Goal: Task Accomplishment & Management: Manage account settings

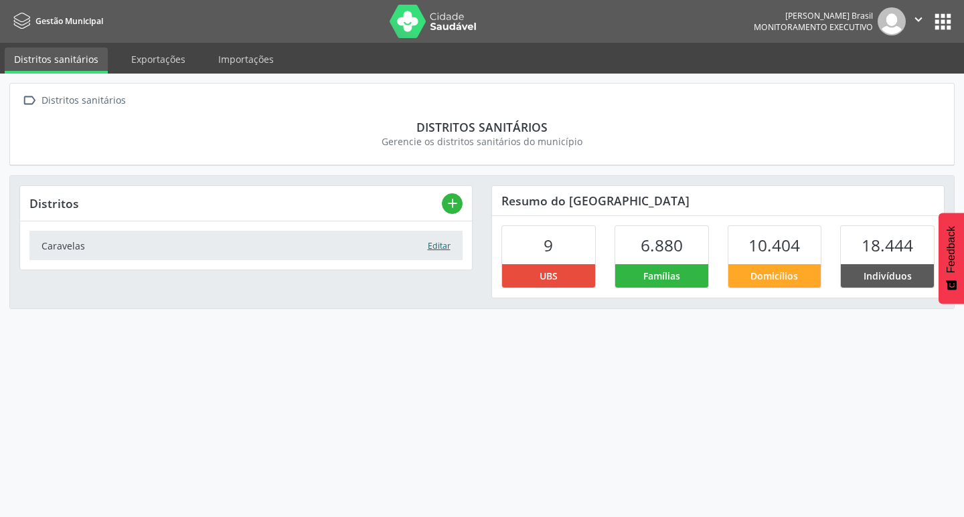
click at [429, 245] on button "Editar" at bounding box center [439, 246] width 24 height 13
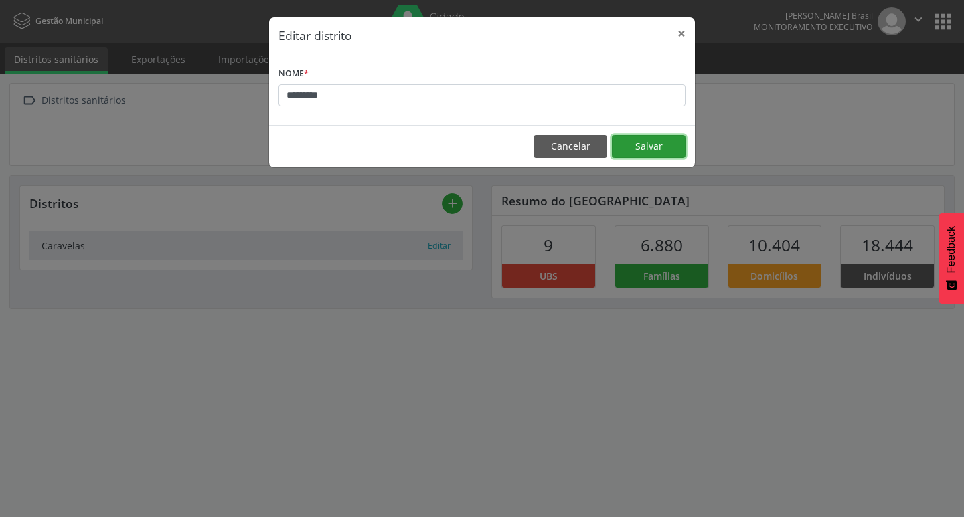
click at [660, 147] on button "Salvar" at bounding box center [649, 146] width 74 height 23
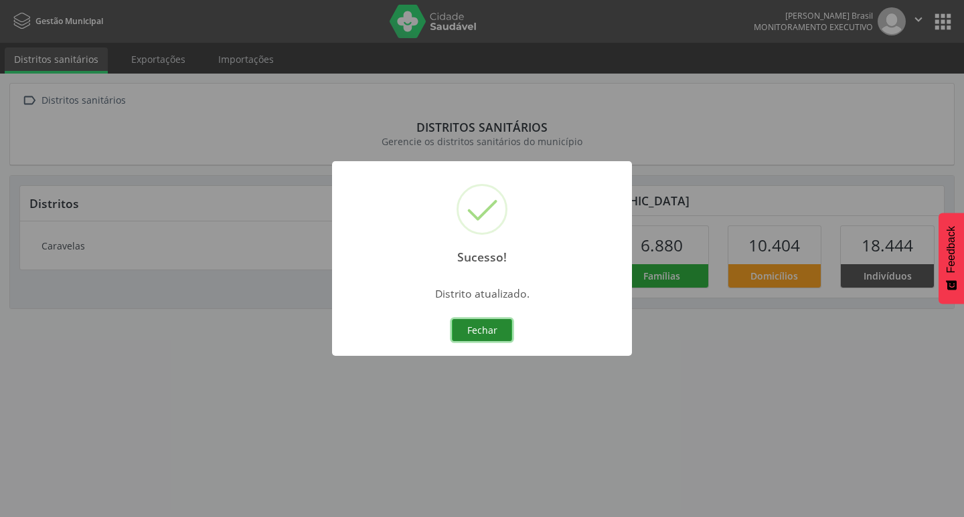
click at [479, 331] on button "Fechar" at bounding box center [482, 330] width 60 height 23
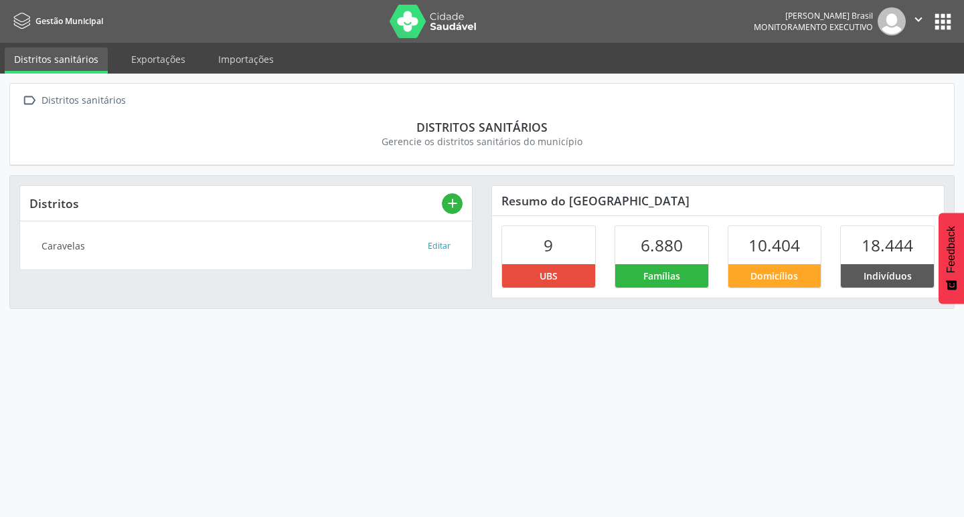
click at [905, 263] on div "18.444" at bounding box center [886, 245] width 93 height 38
click at [894, 240] on span "18.444" at bounding box center [887, 245] width 52 height 22
click at [800, 248] on span "10.404" at bounding box center [774, 245] width 52 height 22
click at [533, 126] on div "Distritos sanitários" at bounding box center [482, 127] width 906 height 15
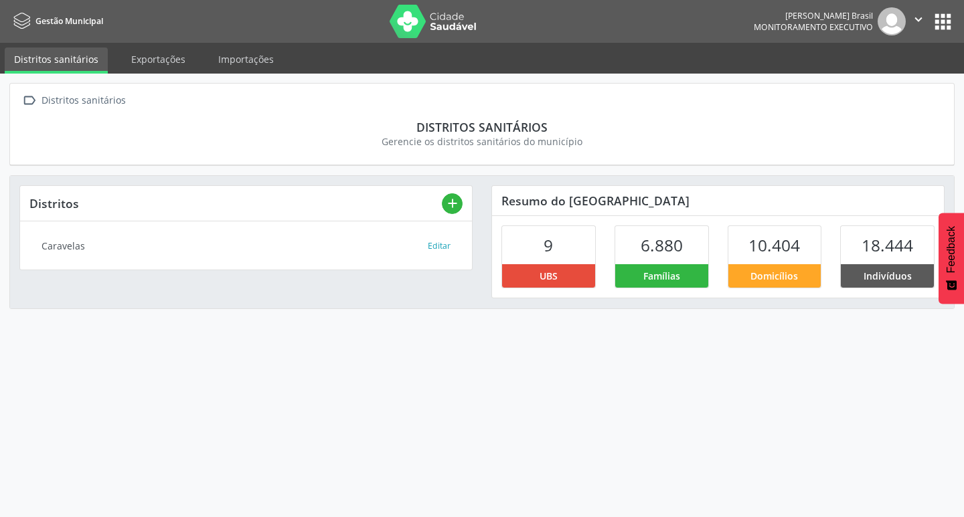
click at [148, 113] on section "Distritos sanitários Gerencie os distritos sanitários do município" at bounding box center [481, 134] width 925 height 48
click at [945, 25] on button "apps" at bounding box center [942, 21] width 23 height 23
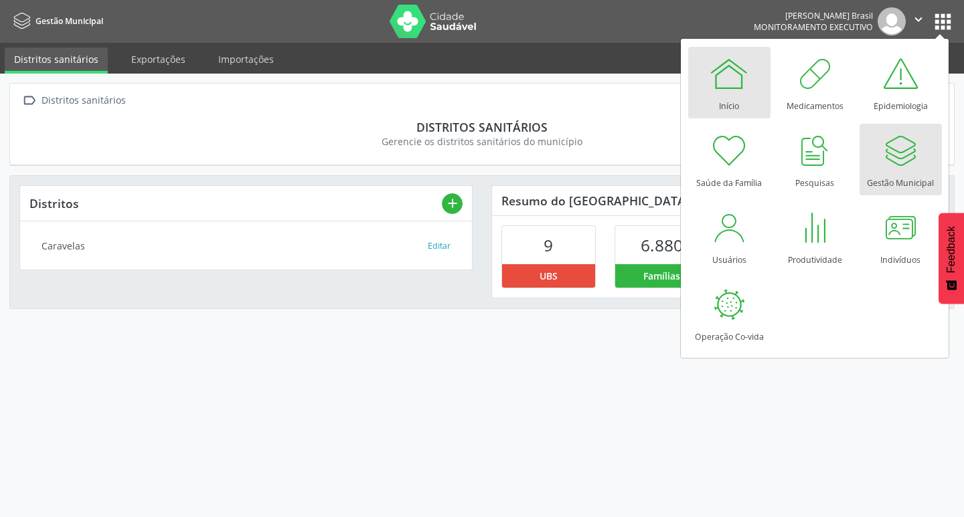
click at [721, 90] on div at bounding box center [729, 74] width 40 height 40
